Goal: Task Accomplishment & Management: Manage account settings

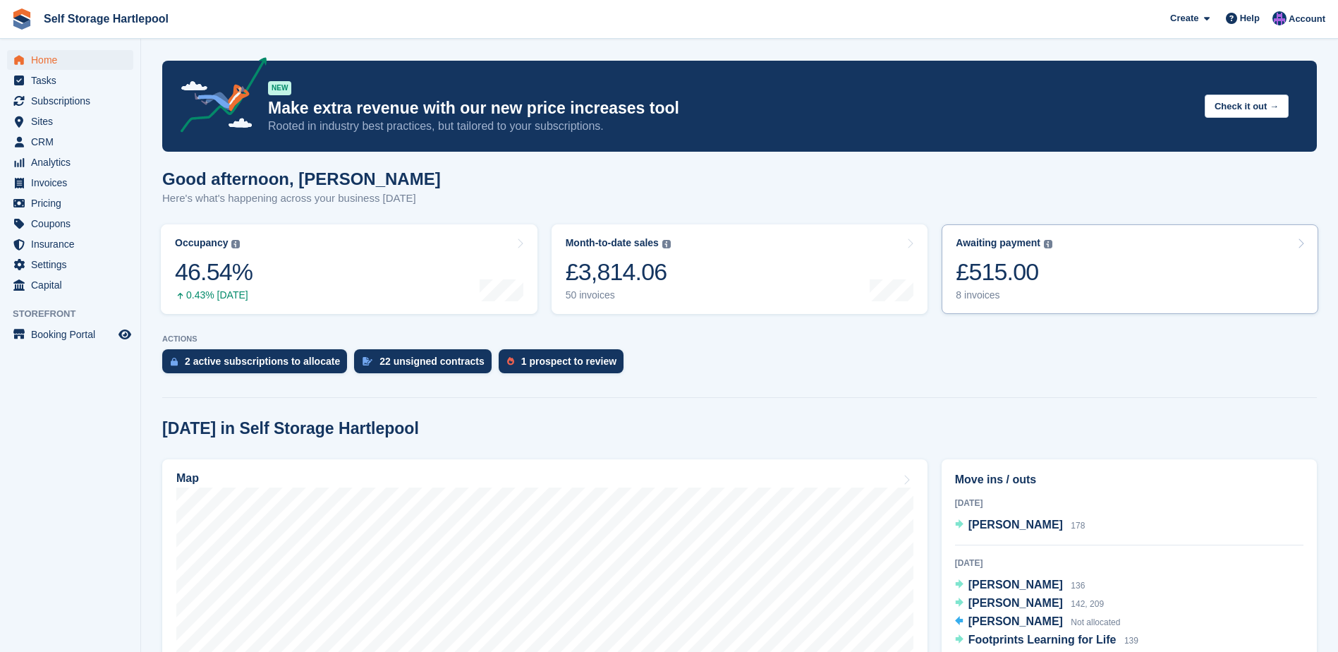
click at [1006, 257] on div "£515.00" at bounding box center [1003, 271] width 97 height 29
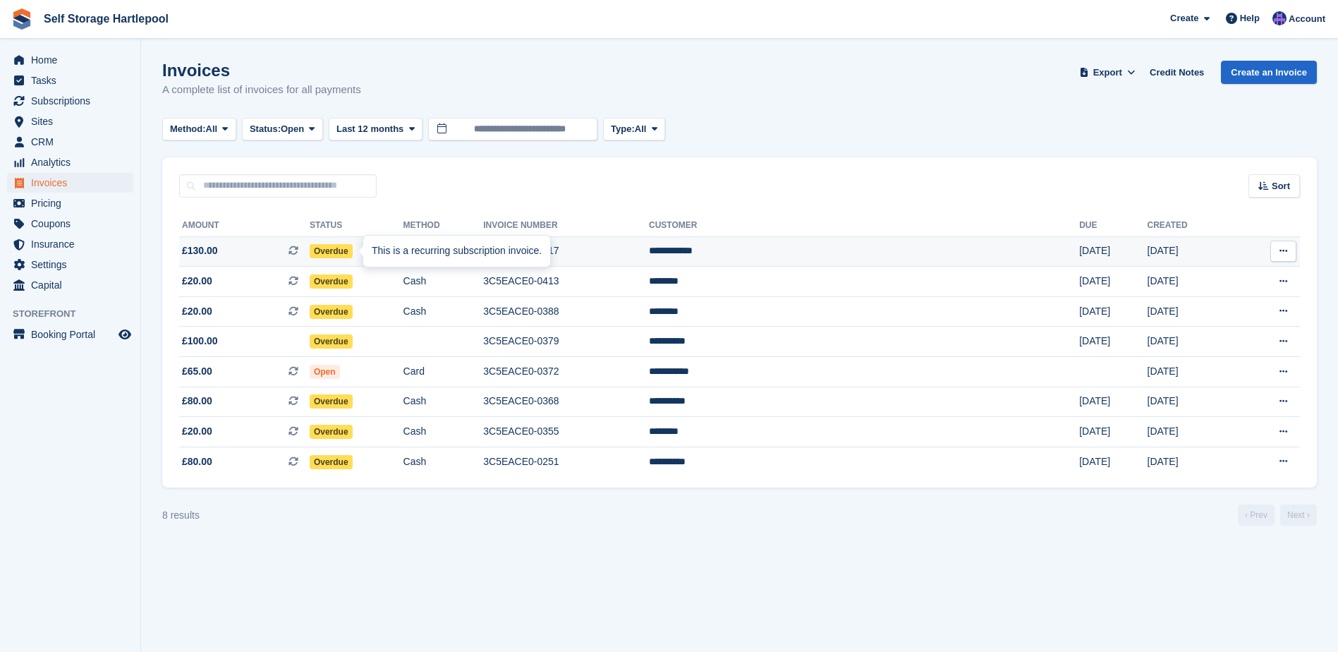
click at [370, 251] on div "This is a recurring subscription invoice." at bounding box center [456, 251] width 187 height 31
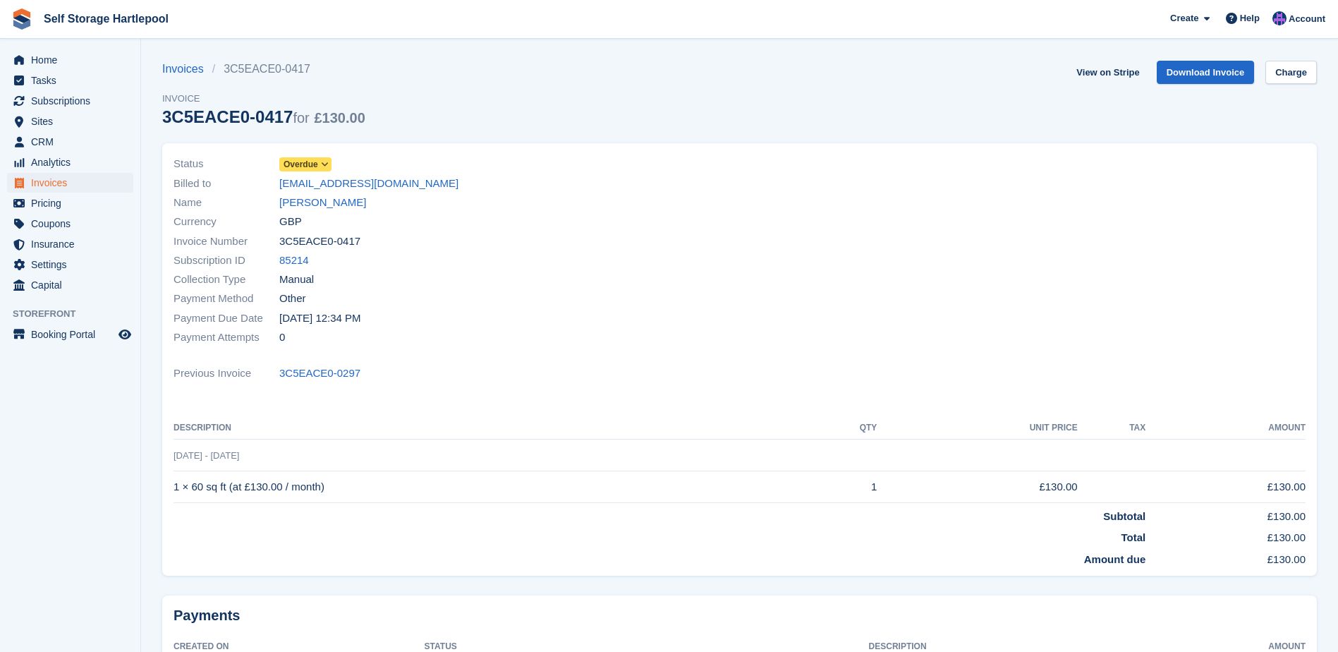
click at [331, 164] on div "Status Overdue" at bounding box center [452, 163] width 558 height 19
click at [324, 164] on icon at bounding box center [325, 164] width 8 height 8
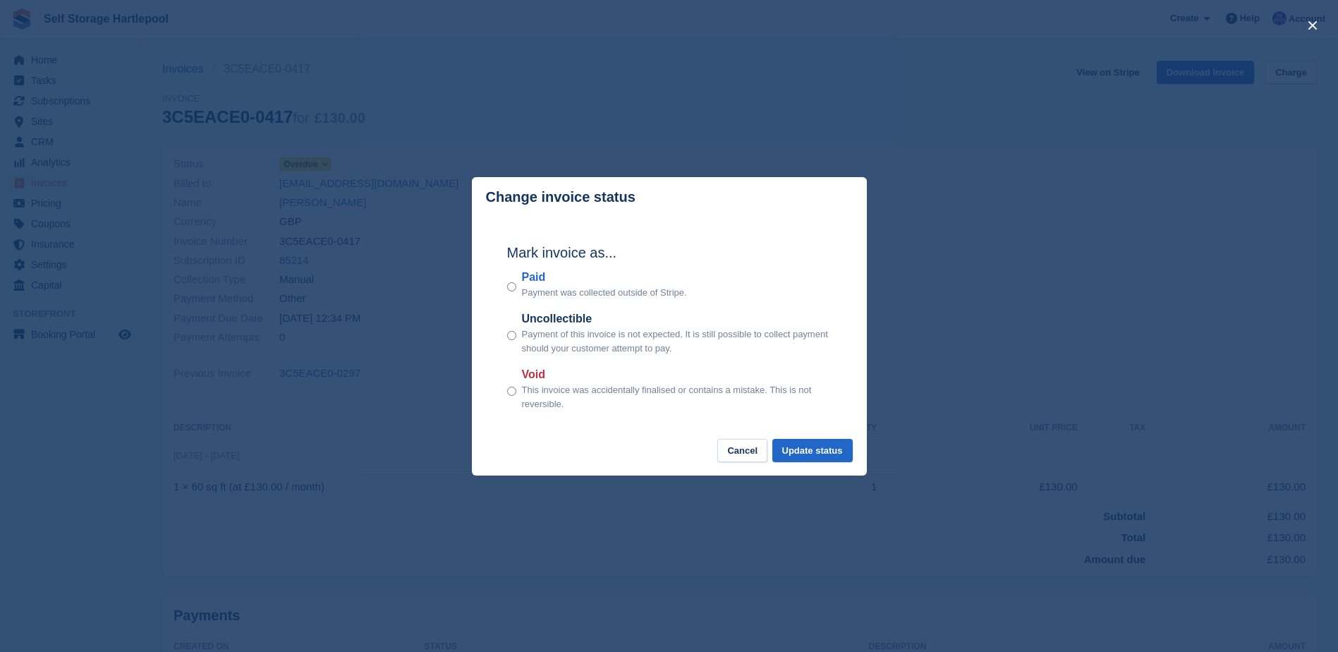
click at [564, 288] on p "Payment was collected outside of Stripe." at bounding box center [604, 293] width 165 height 14
click at [831, 461] on button "Update status" at bounding box center [812, 450] width 80 height 23
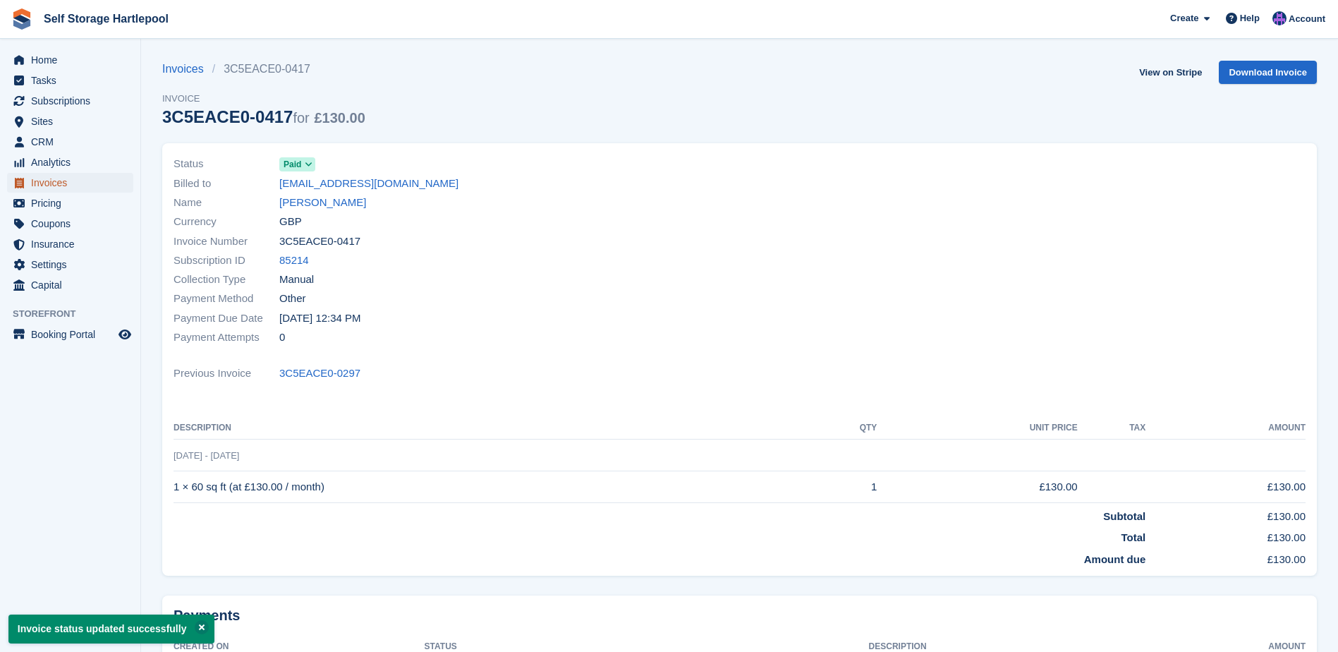
click at [56, 181] on span "Invoices" at bounding box center [73, 183] width 85 height 20
